Goal: Information Seeking & Learning: Learn about a topic

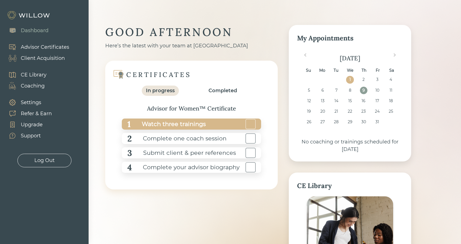
click at [197, 123] on div "Watch three trainings" at bounding box center [168, 124] width 75 height 12
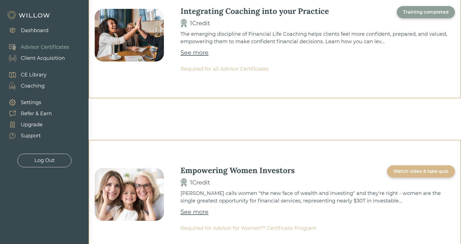
scroll to position [111, 0]
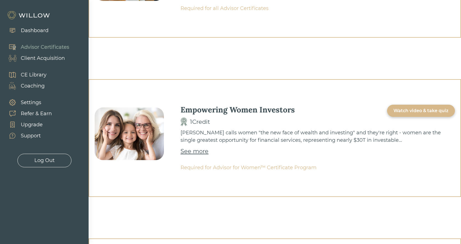
click at [437, 112] on div "Watch video & take quiz" at bounding box center [420, 110] width 55 height 7
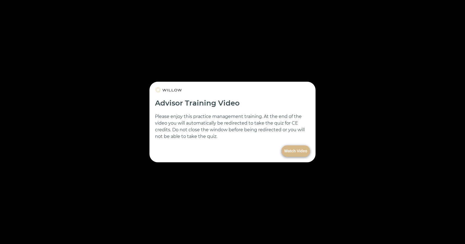
click at [300, 153] on button "Watch Video" at bounding box center [296, 150] width 29 height 11
